Goal: Understand process/instructions: Learn about a topic

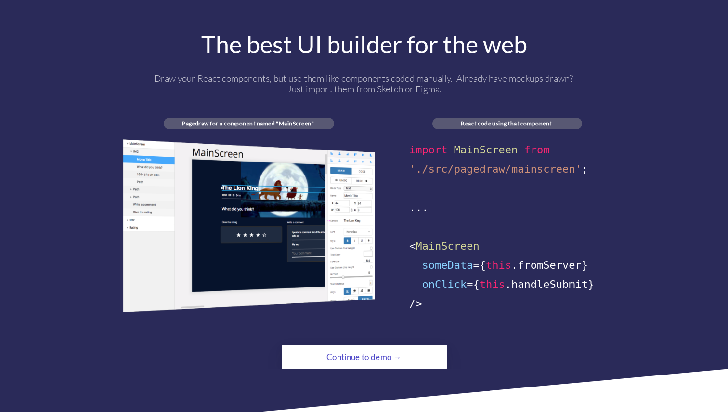
scroll to position [508, 0]
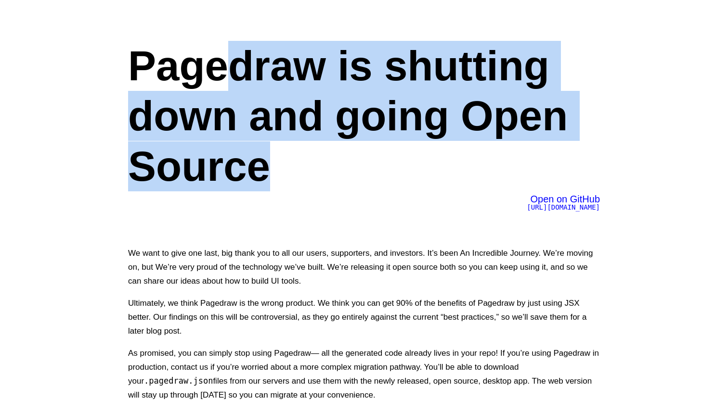
drag, startPoint x: 240, startPoint y: 42, endPoint x: 337, endPoint y: 187, distance: 174.3
click at [337, 187] on h1 "Pagedraw is shutting down and going Open Source" at bounding box center [364, 116] width 472 height 151
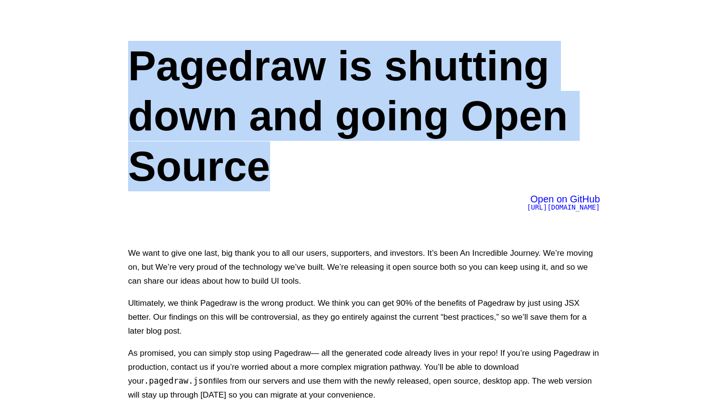
drag, startPoint x: 362, startPoint y: 181, endPoint x: 57, endPoint y: 31, distance: 340.3
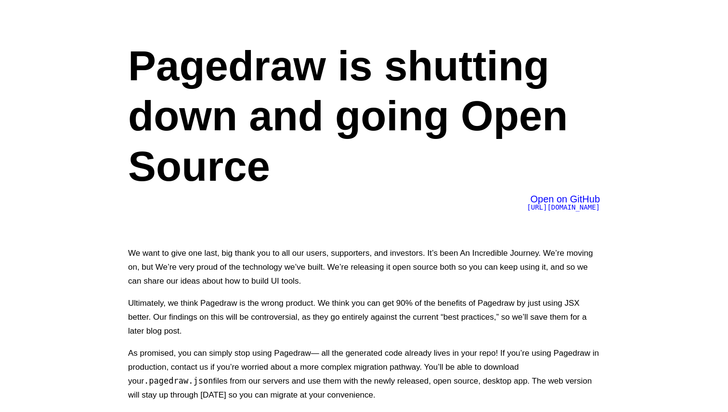
click at [243, 142] on h1 "Pagedraw is shutting down and going Open Source" at bounding box center [364, 116] width 472 height 151
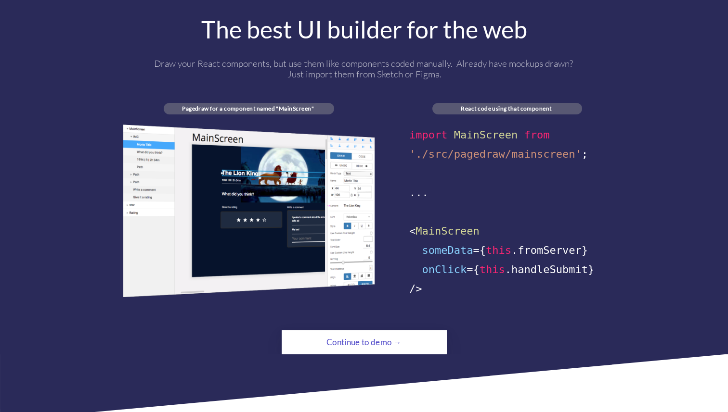
scroll to position [485, 0]
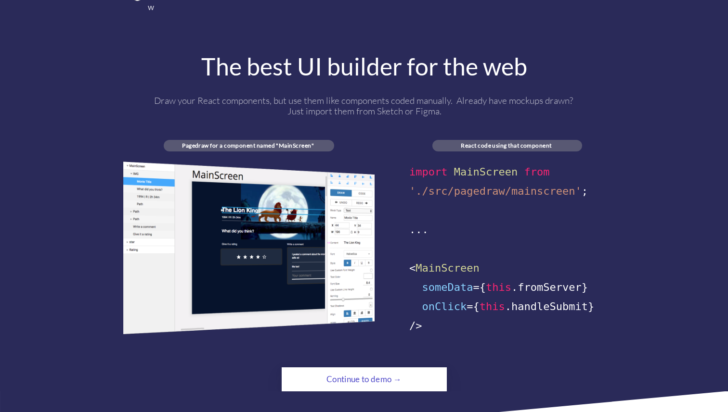
click at [362, 370] on div "Continue to demo →" at bounding box center [364, 379] width 113 height 19
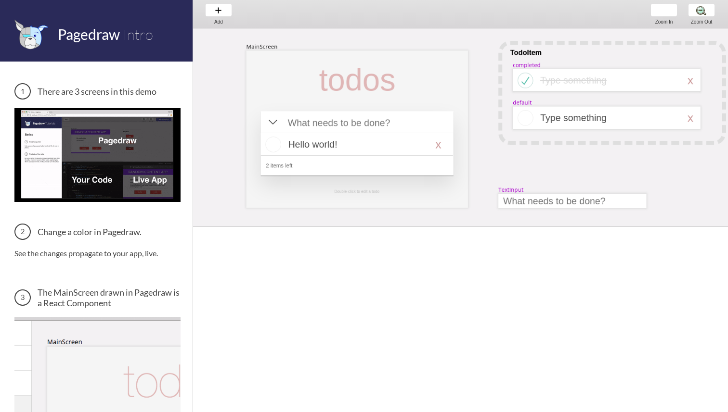
scroll to position [0, 28]
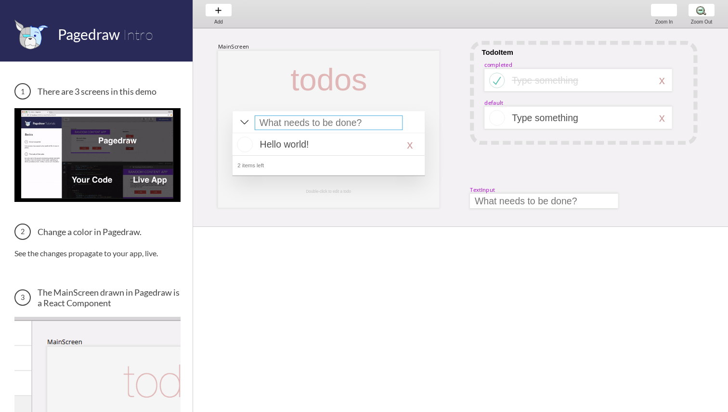
click at [329, 121] on div at bounding box center [329, 123] width 148 height 14
select select "15"
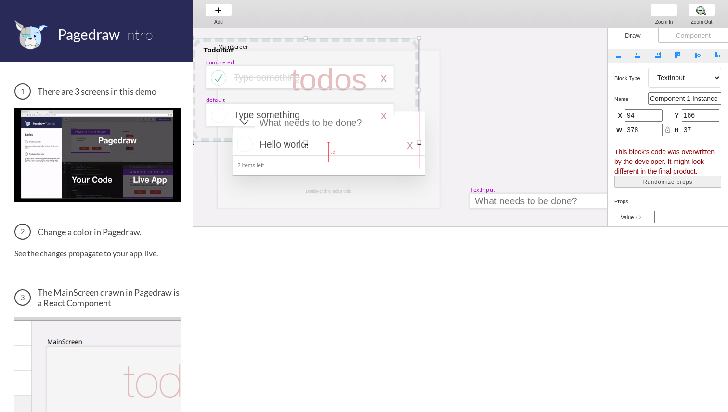
drag, startPoint x: 494, startPoint y: 41, endPoint x: 213, endPoint y: 39, distance: 280.6
click at [213, 39] on div at bounding box center [305, 90] width 227 height 104
select select "1"
